Goal: Check status: Check status

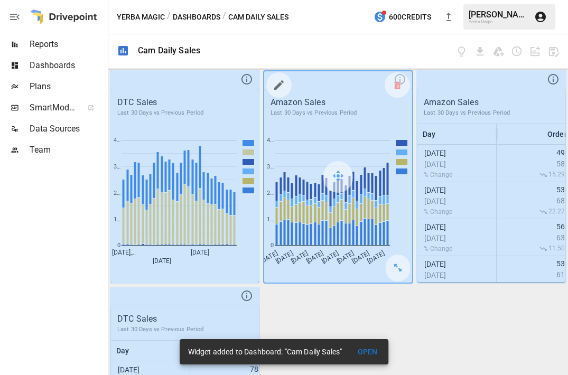
click at [360, 114] on div at bounding box center [338, 176] width 148 height 211
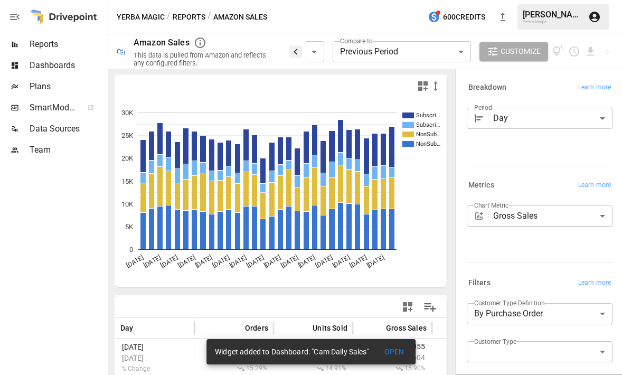
click at [292, 52] on icon "button" at bounding box center [295, 51] width 13 height 13
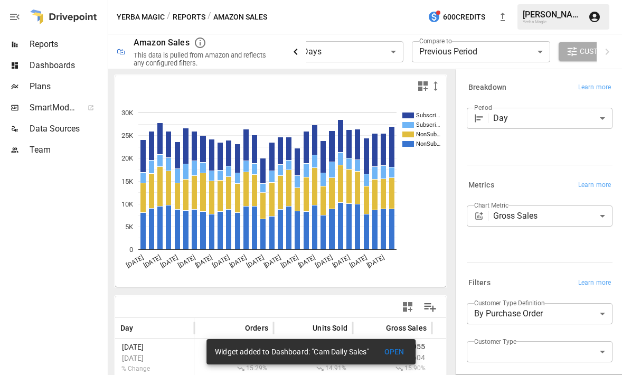
click at [292, 52] on icon "button" at bounding box center [295, 51] width 13 height 13
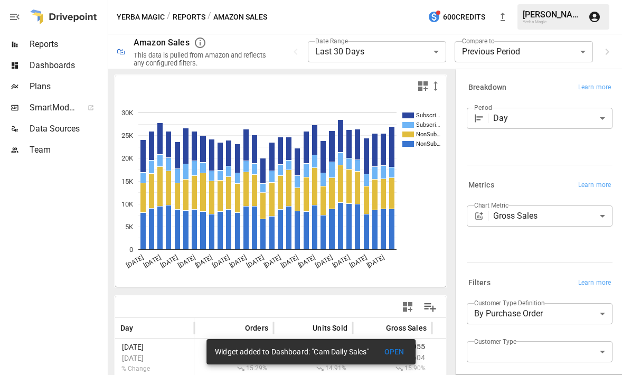
click at [363, 0] on body "**********" at bounding box center [311, 0] width 622 height 0
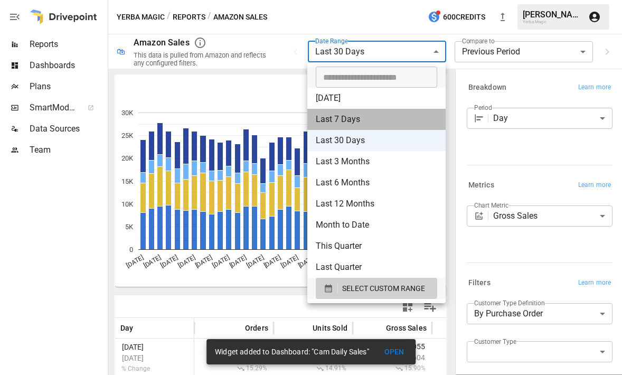
click at [366, 117] on li "Last 7 Days" at bounding box center [376, 119] width 138 height 21
type input "**********"
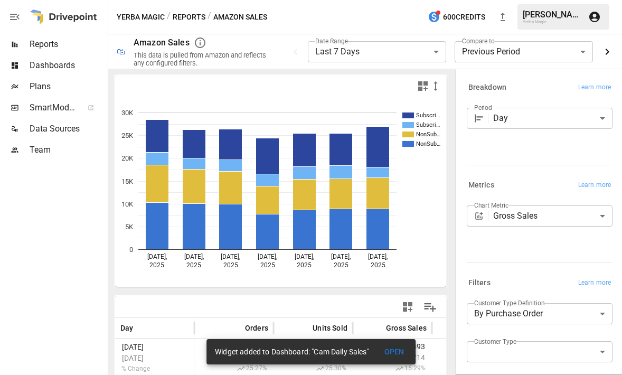
click at [567, 50] on icon "button" at bounding box center [608, 52] width 4 height 6
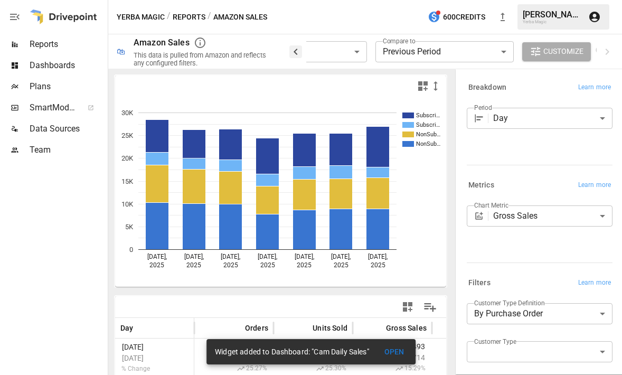
click at [294, 51] on icon "button" at bounding box center [295, 51] width 13 height 13
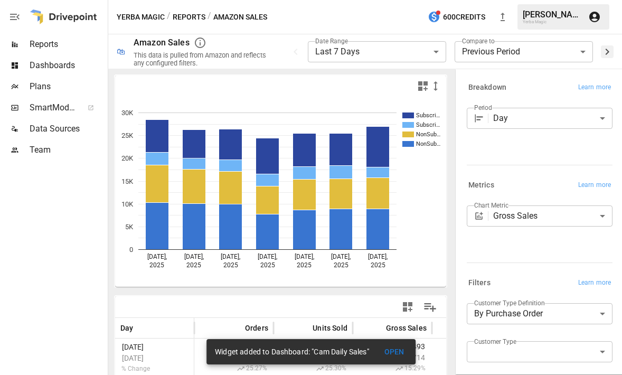
click at [567, 57] on icon "button" at bounding box center [607, 51] width 13 height 13
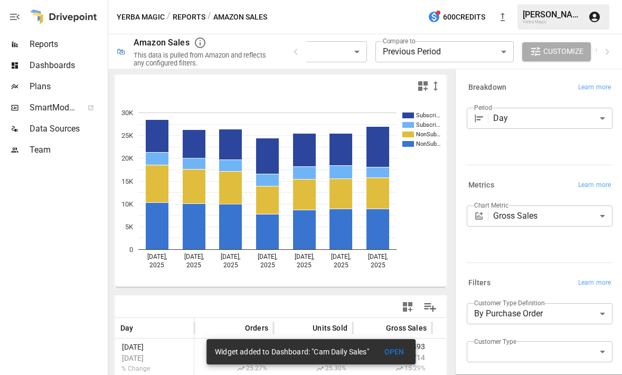
click at [567, 56] on span "Customize" at bounding box center [564, 51] width 40 height 13
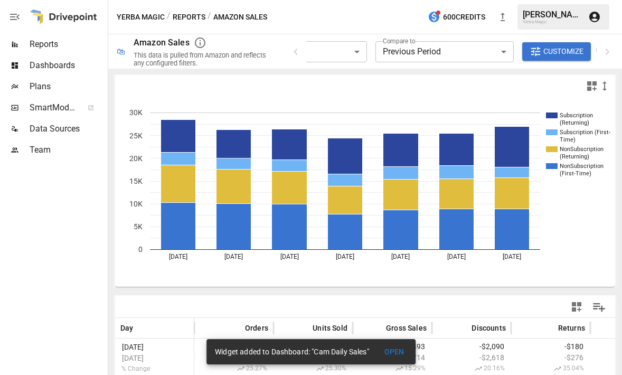
click at [61, 51] on div "Reports" at bounding box center [53, 44] width 106 height 21
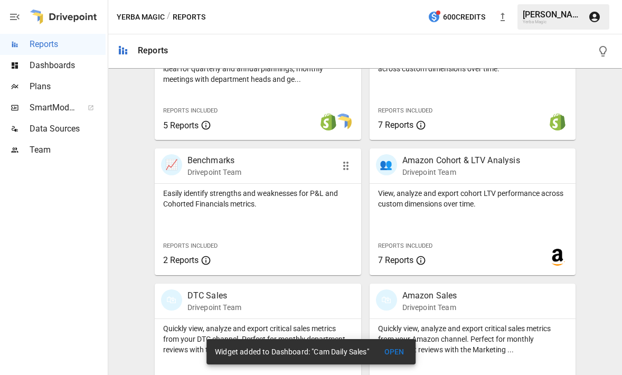
scroll to position [444, 0]
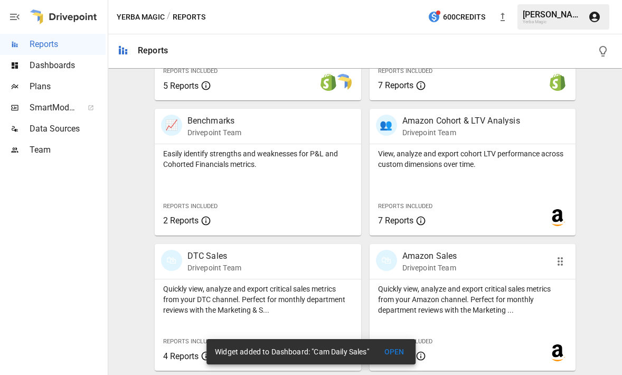
click at [470, 275] on div "🛍 Amazon Sales Drivepoint Team" at bounding box center [473, 261] width 207 height 35
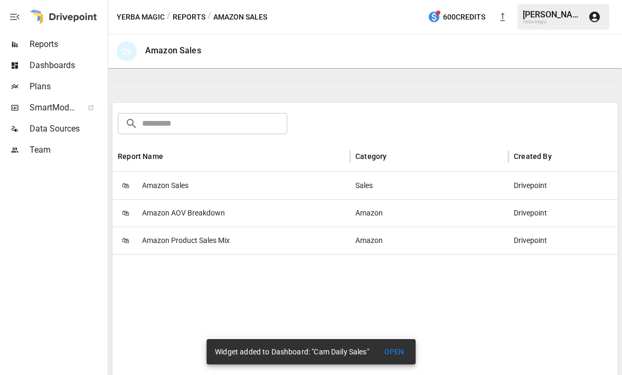
scroll to position [145, 0]
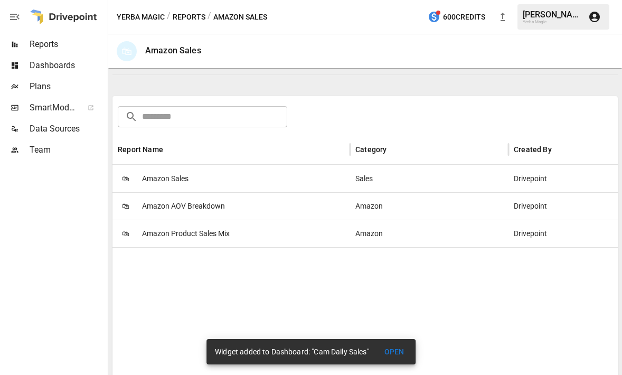
click at [212, 184] on div "🛍 Amazon Sales" at bounding box center [232, 178] width 238 height 27
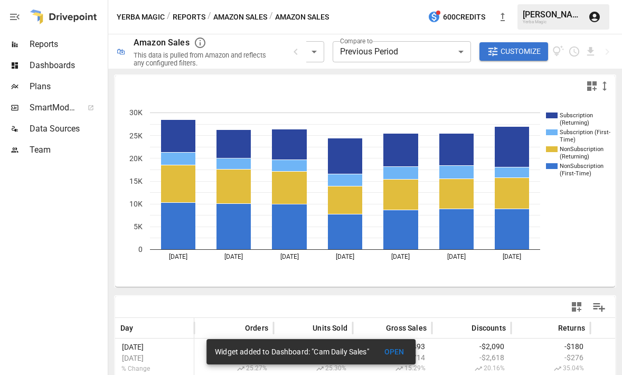
click at [290, 50] on div "**********" at bounding box center [365, 51] width 514 height 34
click at [297, 50] on icon "button" at bounding box center [296, 52] width 4 height 6
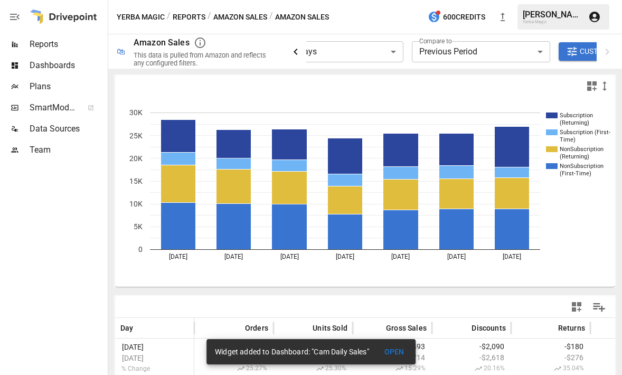
click at [297, 50] on icon "button" at bounding box center [296, 52] width 4 height 6
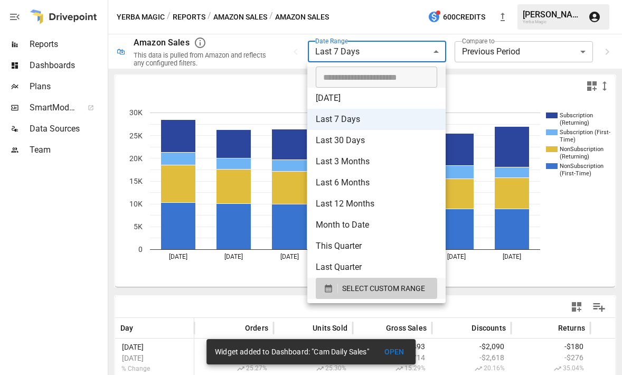
click at [358, 0] on body "**********" at bounding box center [311, 0] width 622 height 0
click at [387, 287] on span "SELECT CUSTOM RANGE" at bounding box center [383, 288] width 83 height 13
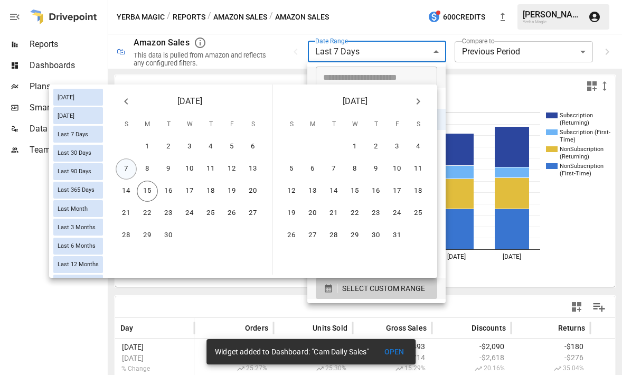
click at [132, 169] on button "7" at bounding box center [126, 168] width 21 height 21
click at [152, 195] on button "15" at bounding box center [147, 191] width 21 height 21
type input "******"
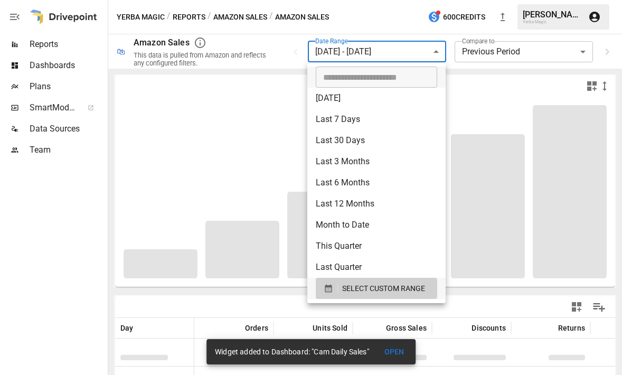
click at [515, 84] on div at bounding box center [311, 187] width 622 height 375
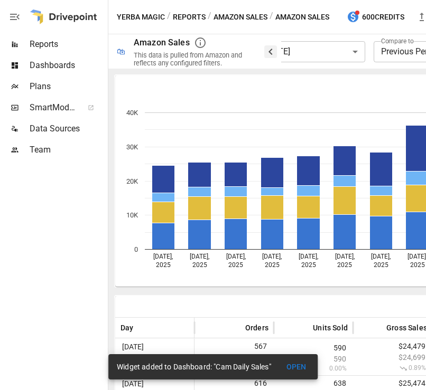
click at [274, 53] on icon "button" at bounding box center [270, 51] width 13 height 13
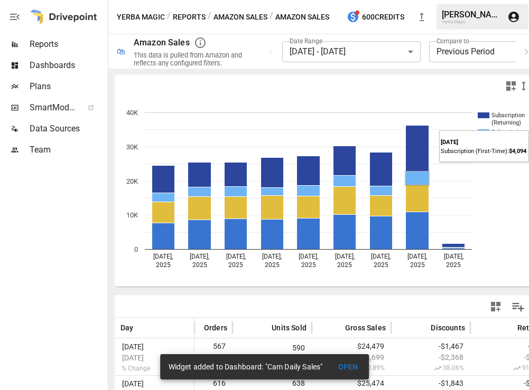
scroll to position [0, 12]
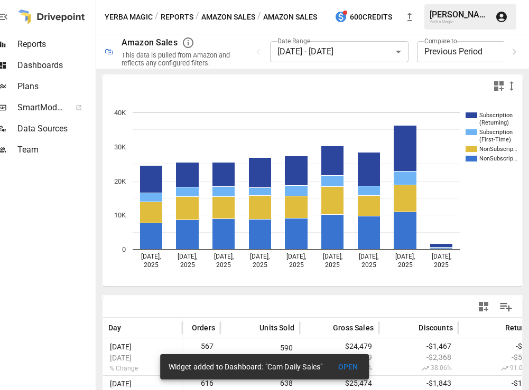
click at [396, 84] on div at bounding box center [415, 86] width 205 height 13
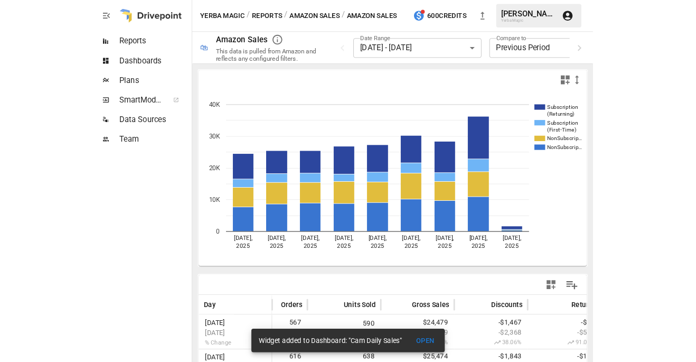
scroll to position [0, 0]
